Goal: Transaction & Acquisition: Purchase product/service

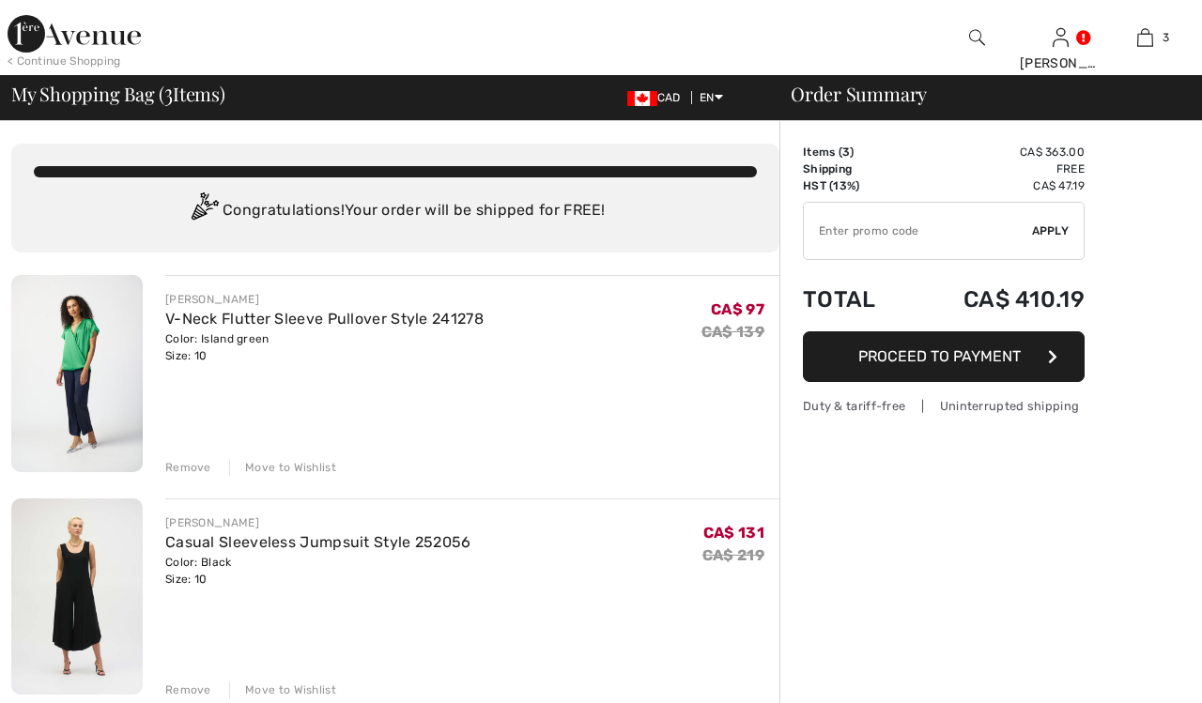
checkbox input "true"
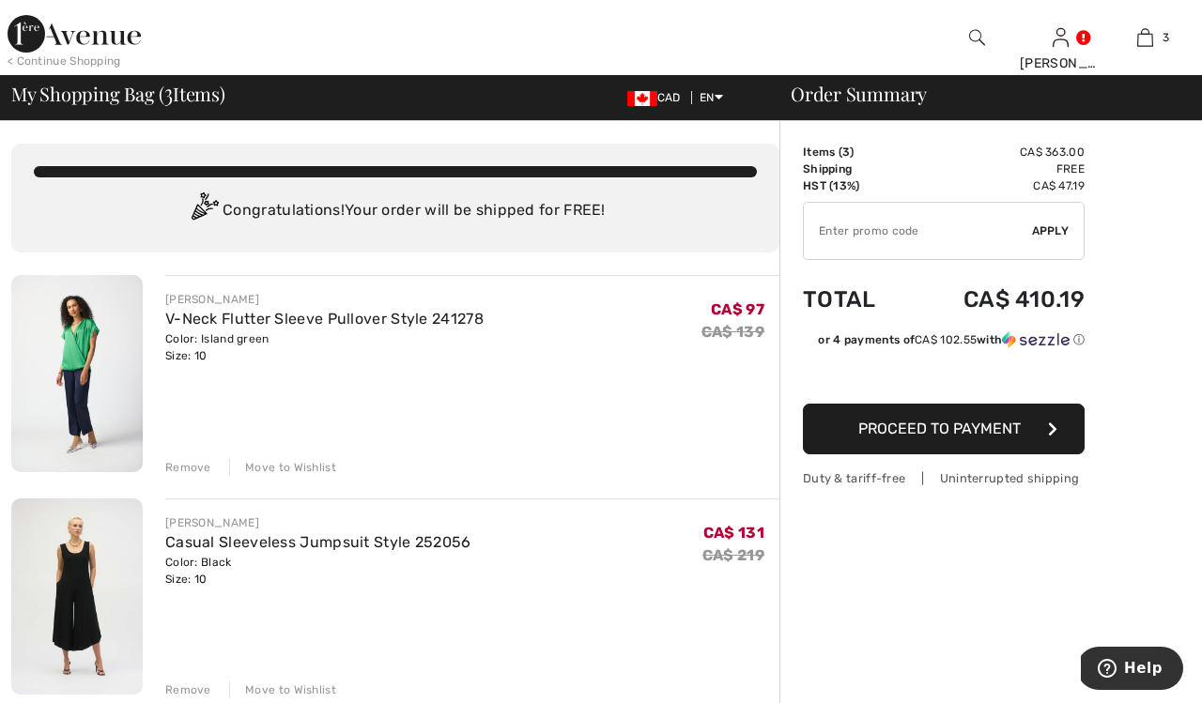
click at [92, 361] on img at bounding box center [76, 373] width 131 height 197
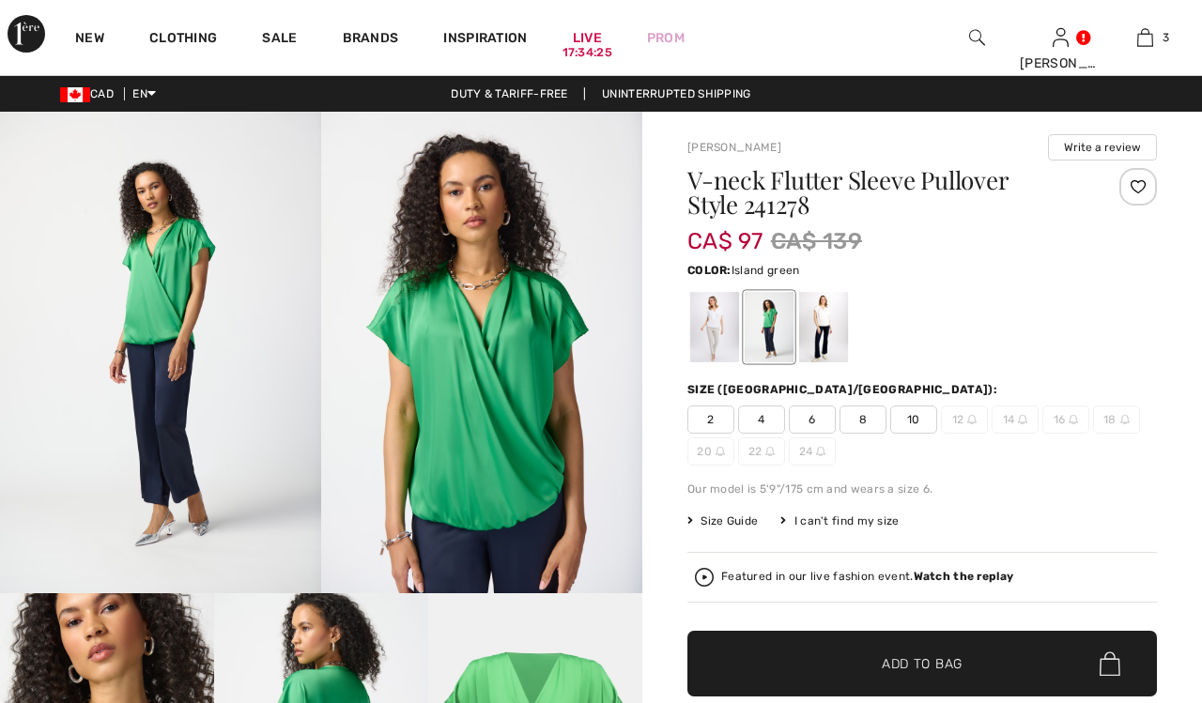
checkbox input "true"
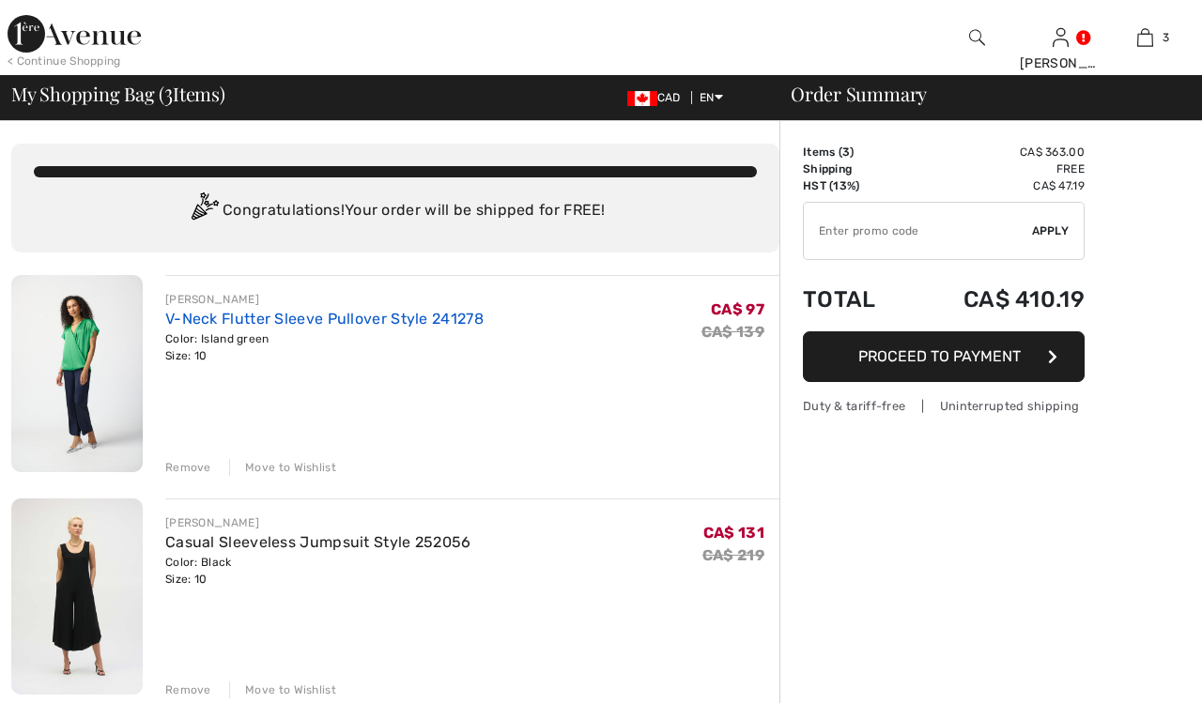
checkbox input "true"
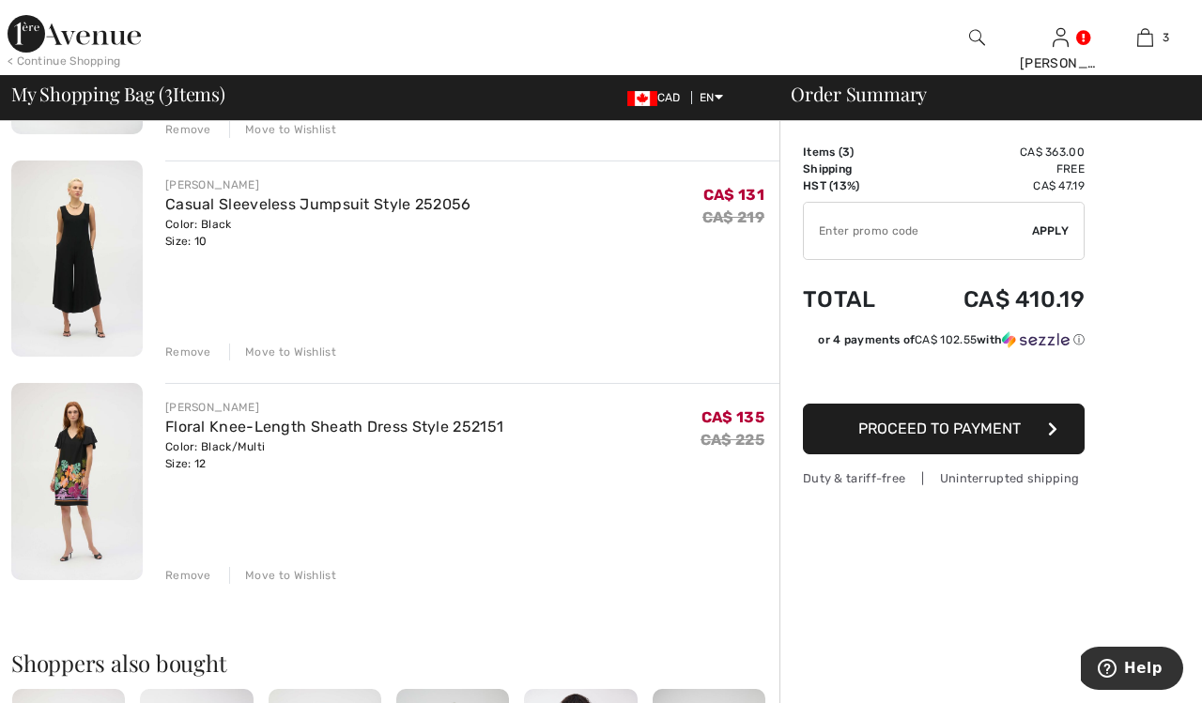
scroll to position [349, 0]
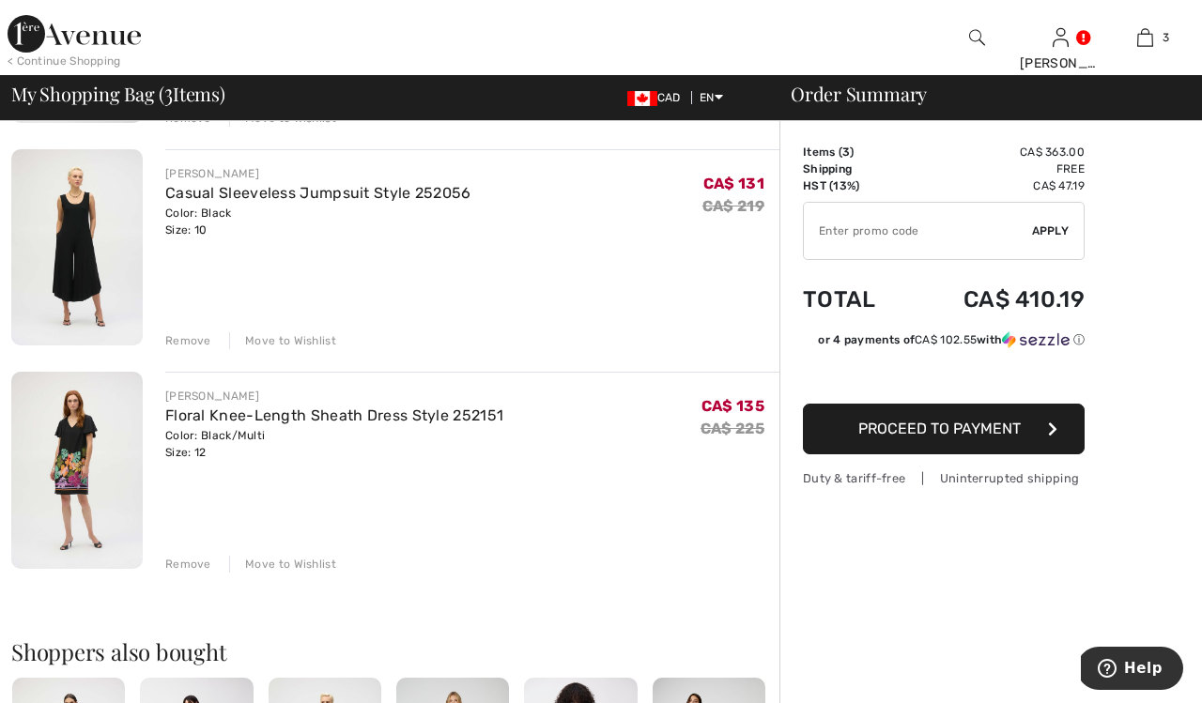
click at [113, 424] on img at bounding box center [76, 470] width 131 height 197
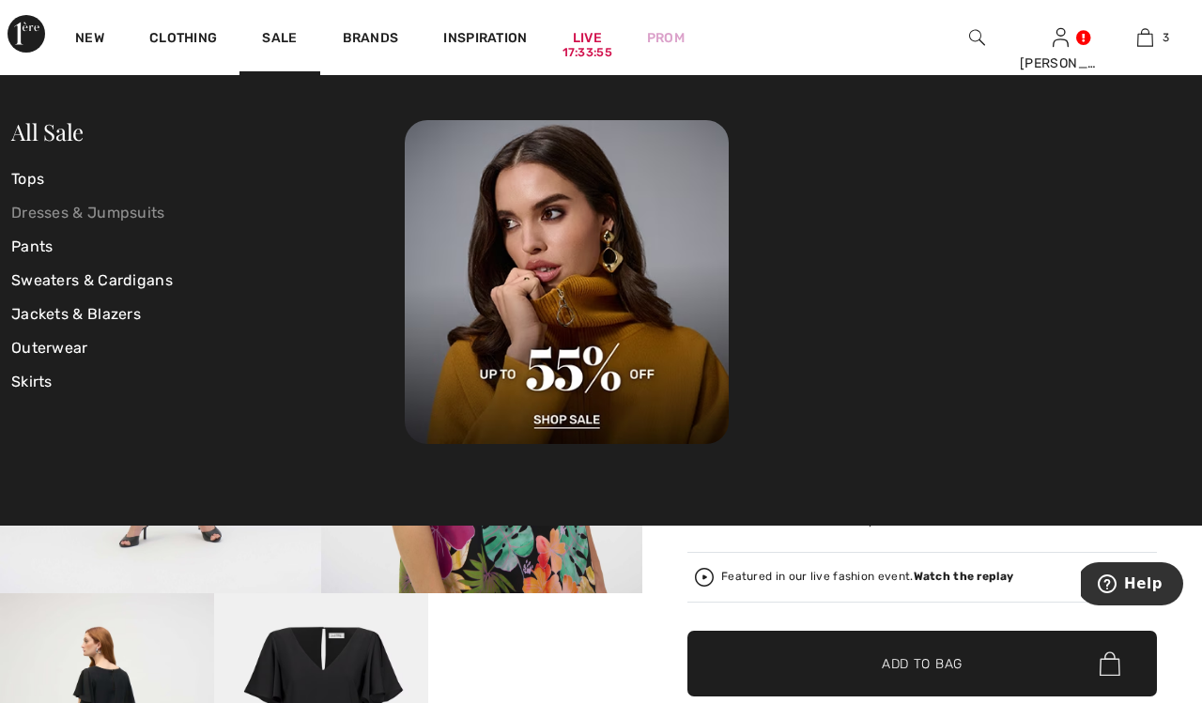
click at [128, 208] on link "Dresses & Jumpsuits" at bounding box center [207, 213] width 393 height 34
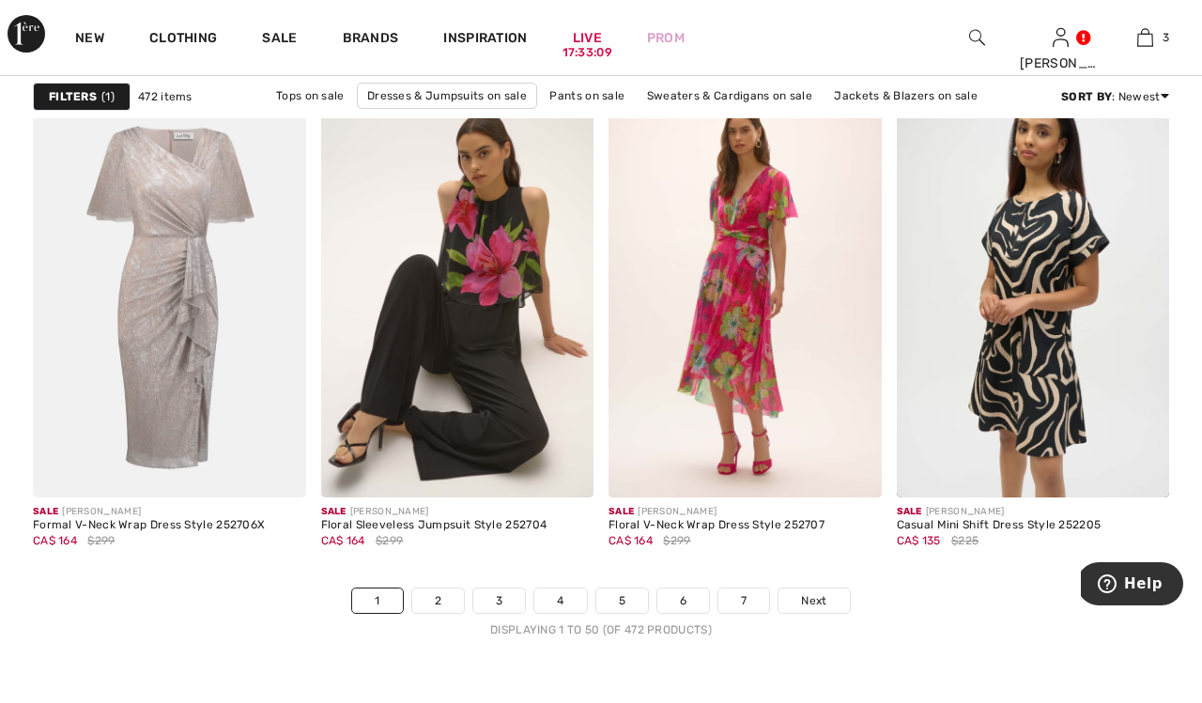
scroll to position [7464, 0]
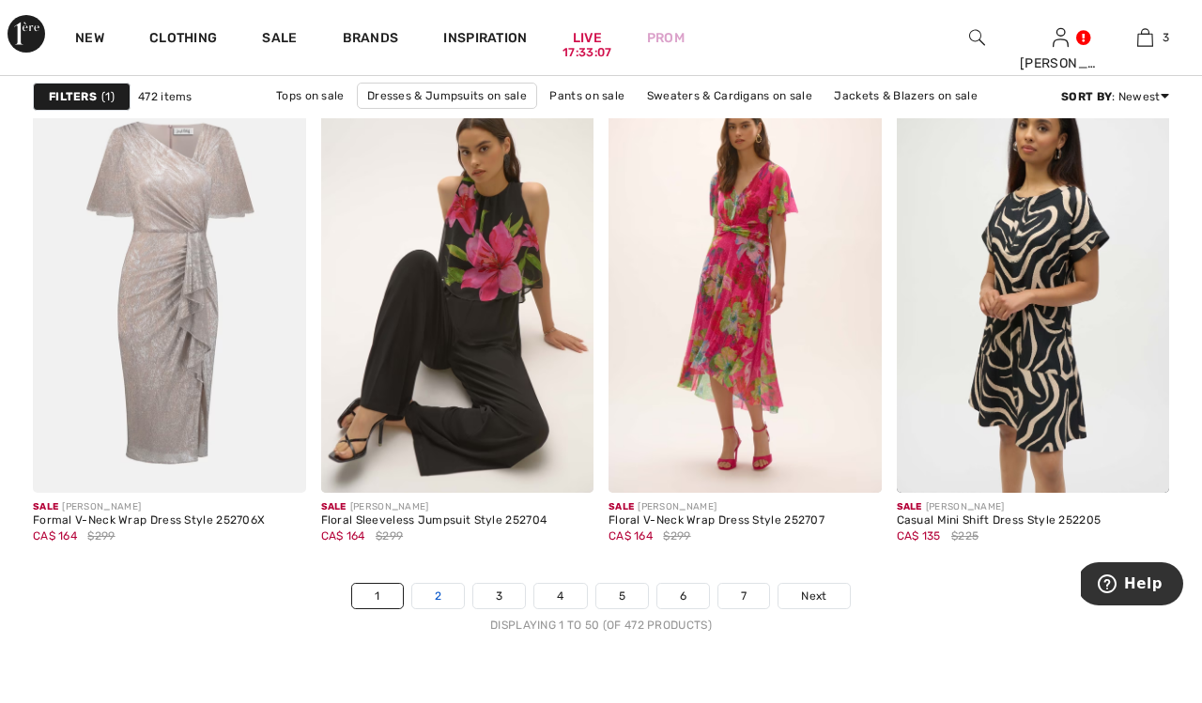
click at [428, 597] on link "2" at bounding box center [438, 596] width 52 height 24
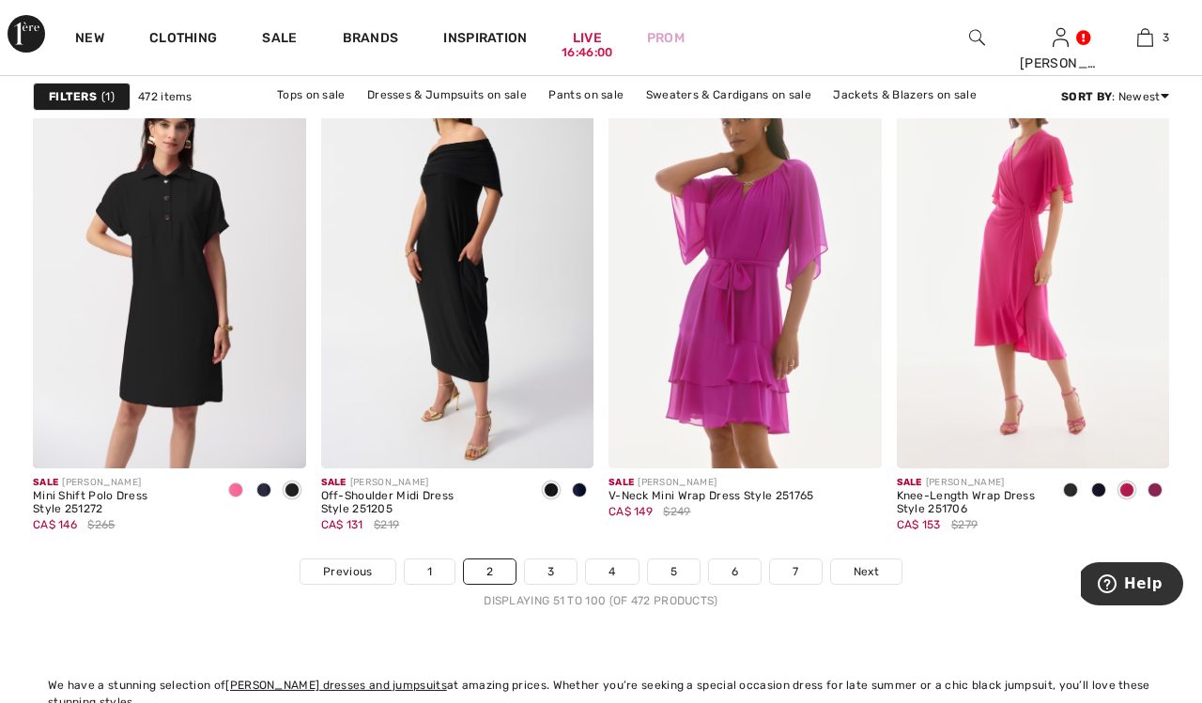
scroll to position [7492, 0]
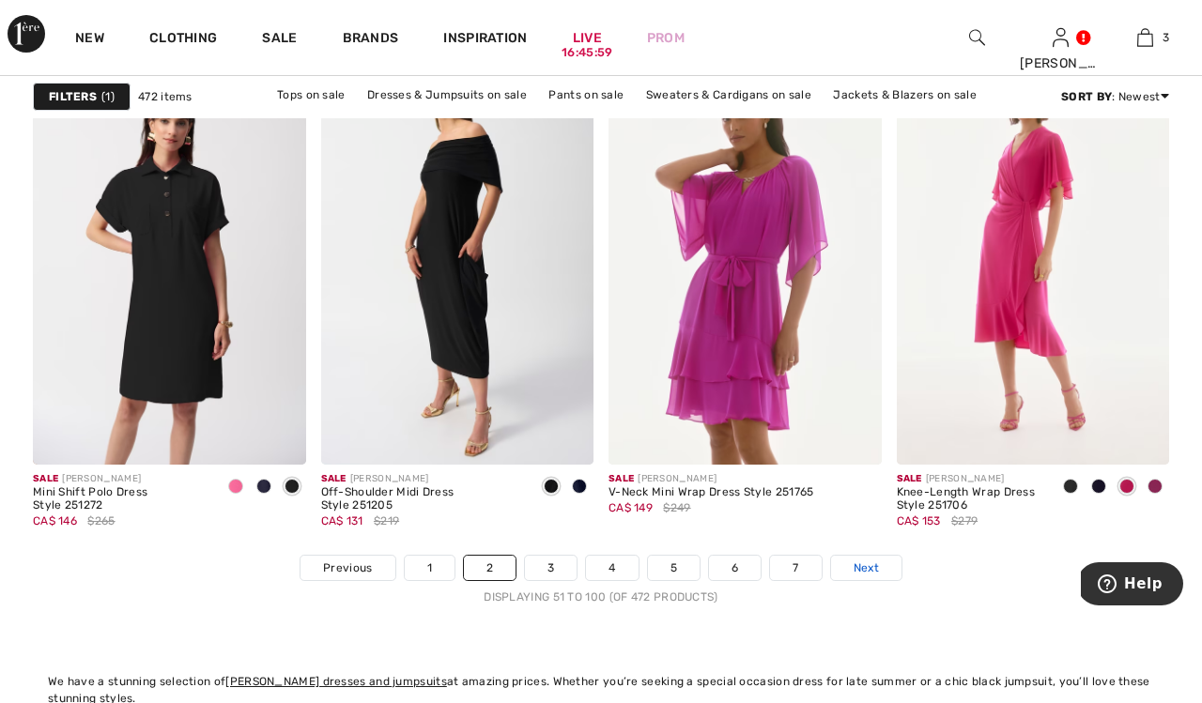
click at [858, 569] on span "Next" at bounding box center [866, 568] width 25 height 17
